Goal: Task Accomplishment & Management: Use online tool/utility

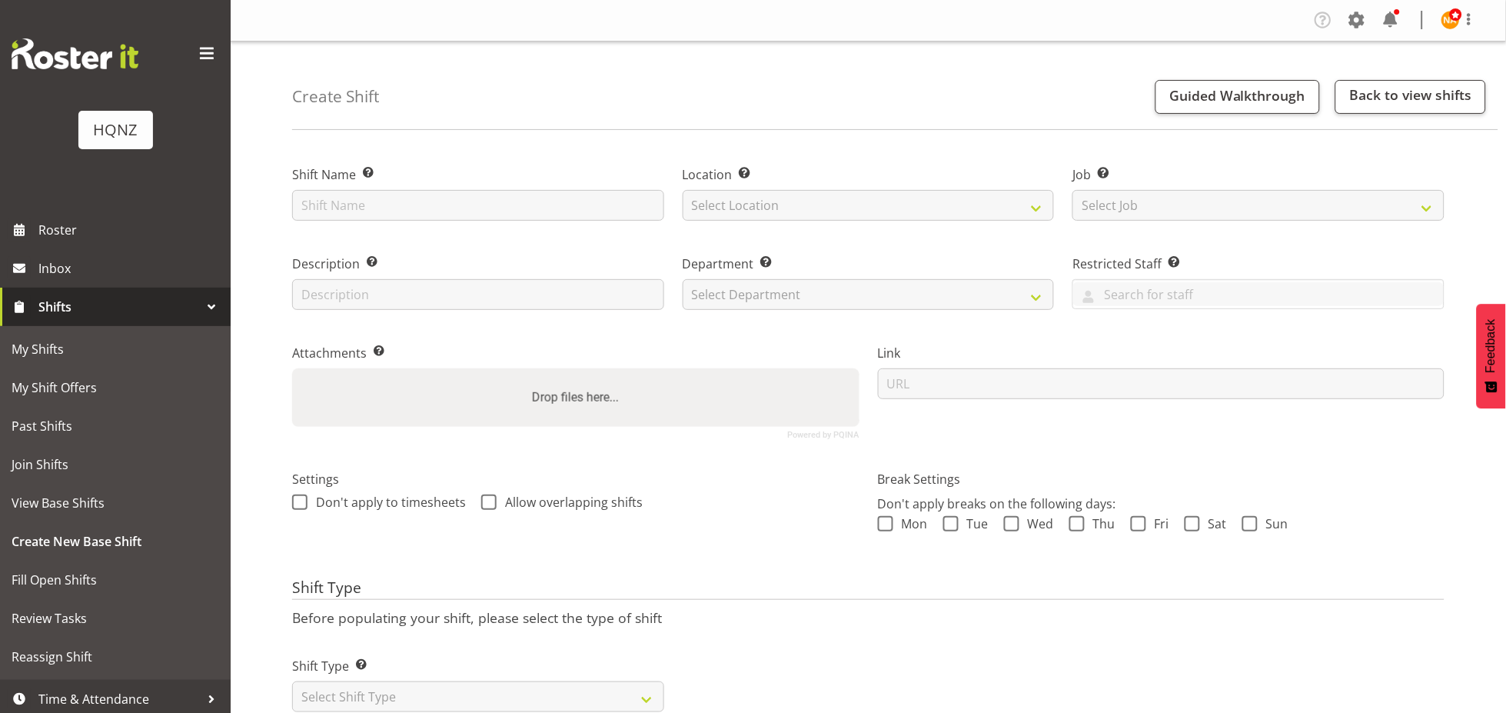
click at [794, 95] on button "Later" at bounding box center [785, 99] width 69 height 38
click at [91, 221] on span "Roster" at bounding box center [130, 229] width 185 height 23
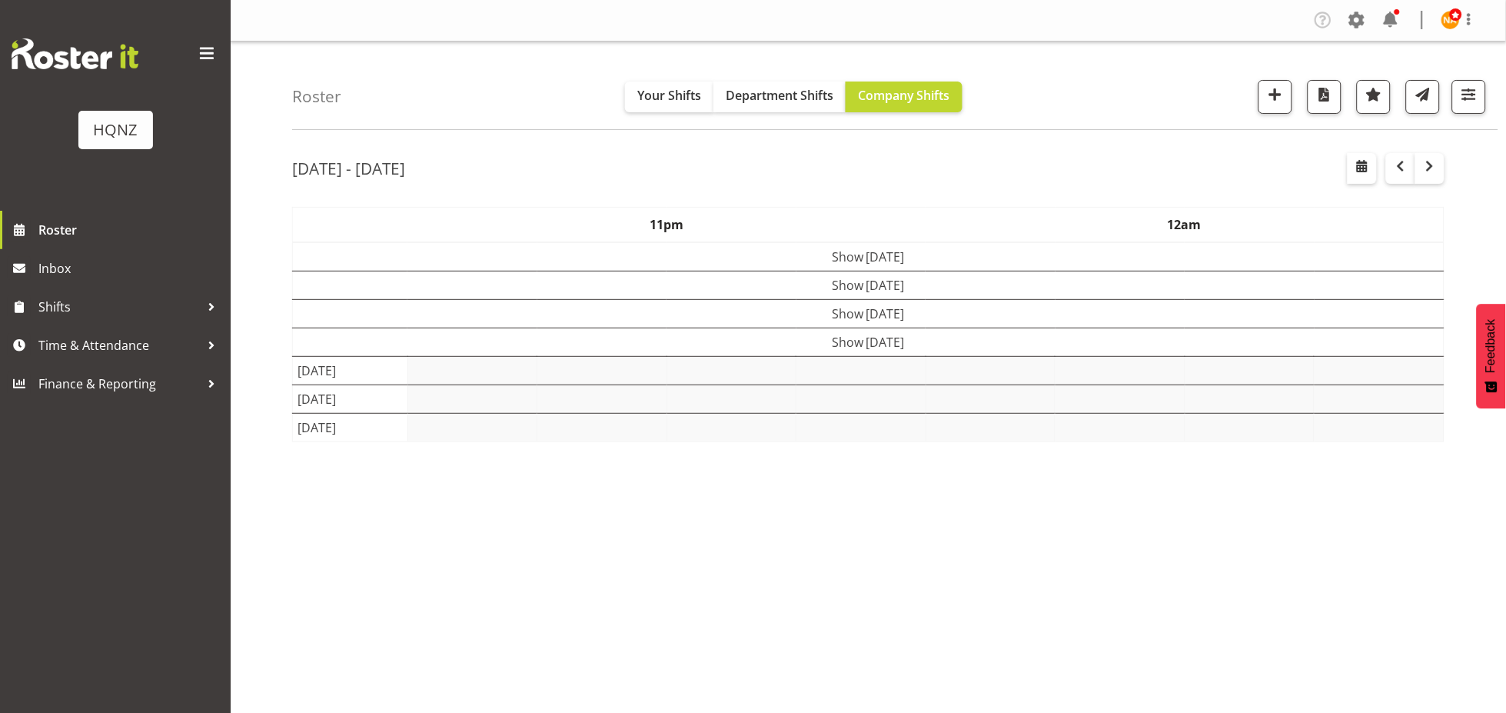
click at [1444, 182] on div at bounding box center [1415, 168] width 58 height 31
click at [1435, 174] on span "button" at bounding box center [1430, 166] width 18 height 18
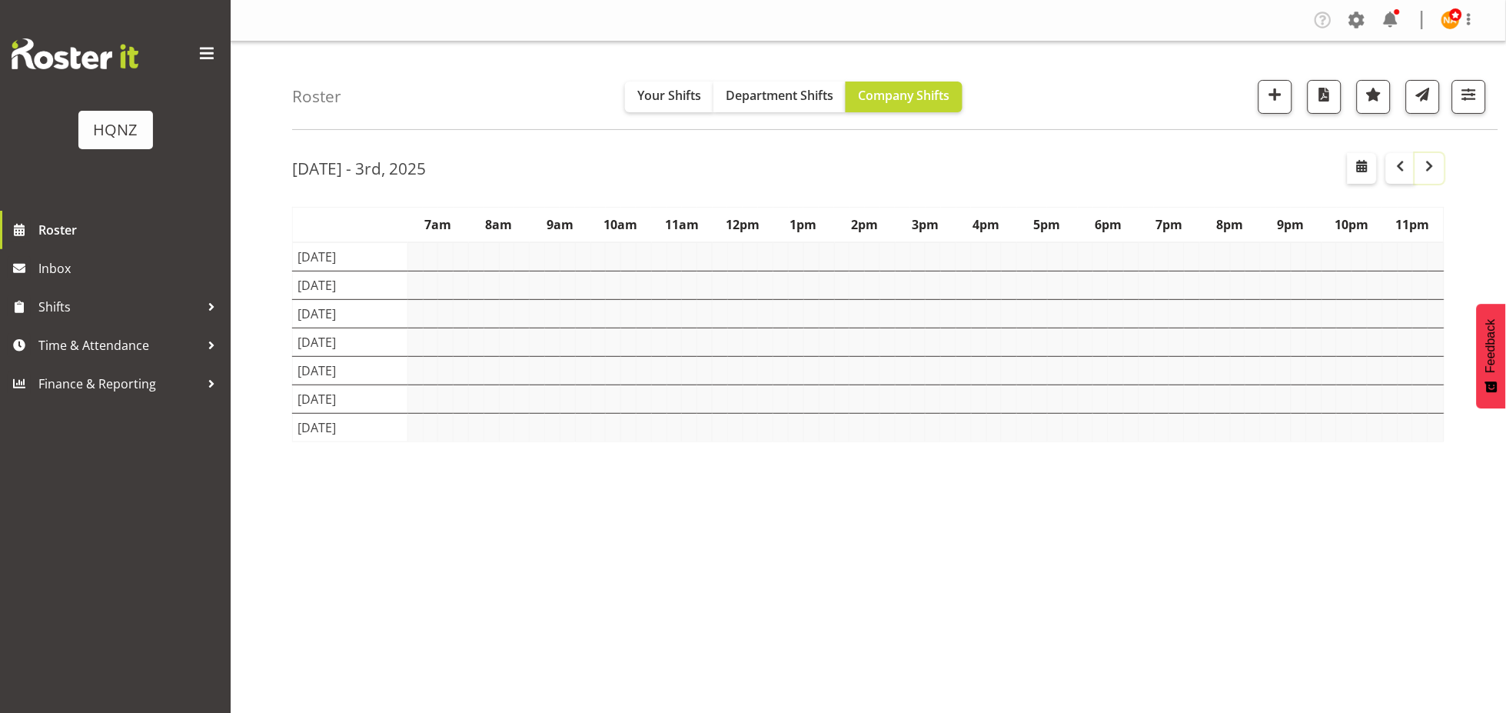
click at [1431, 165] on span "button" at bounding box center [1430, 166] width 18 height 18
